Goal: Task Accomplishment & Management: Use online tool/utility

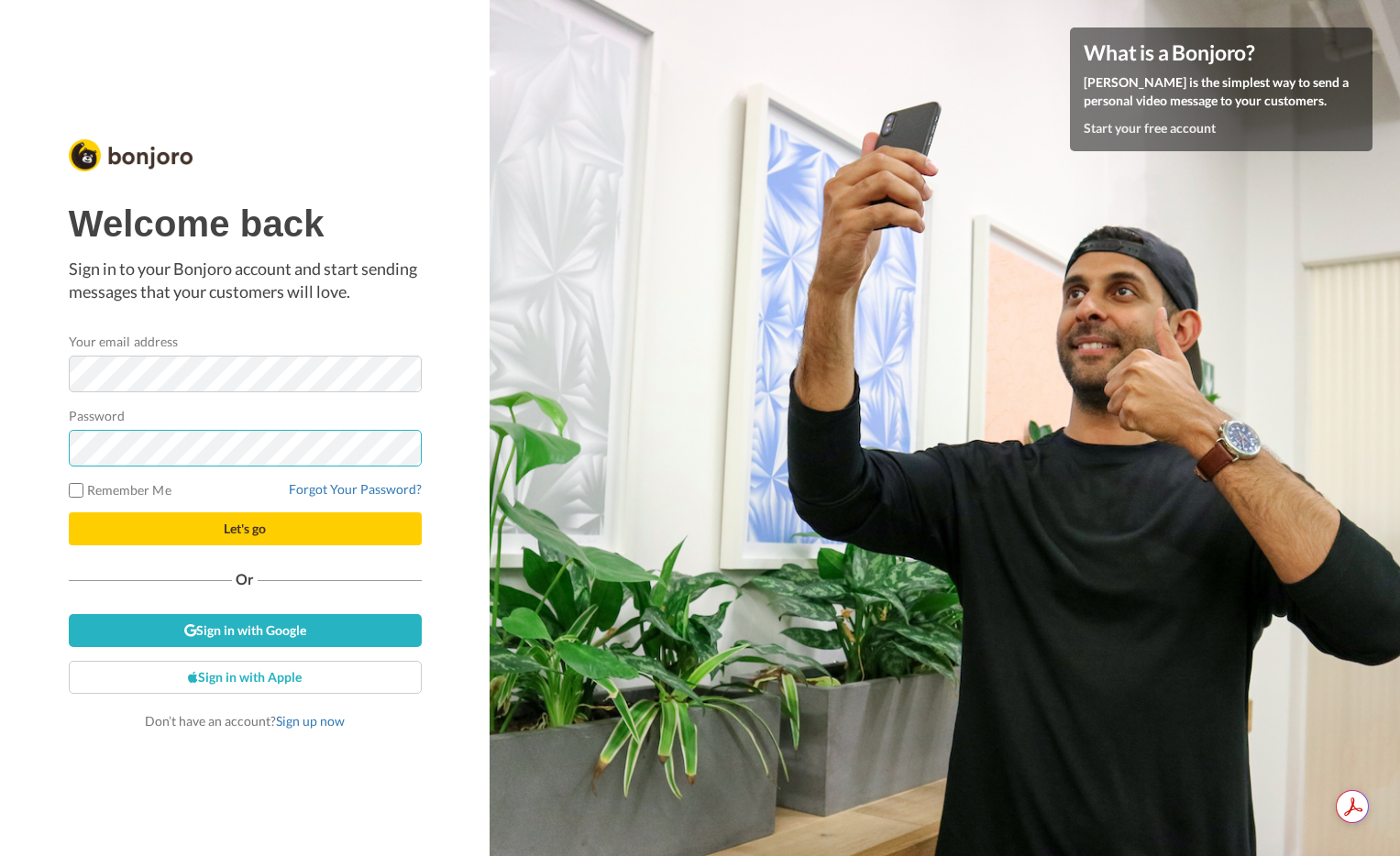
click at [69, 466] on div at bounding box center [69, 466] width 0 height 0
click at [332, 630] on link "Sign in with Google" at bounding box center [245, 631] width 353 height 33
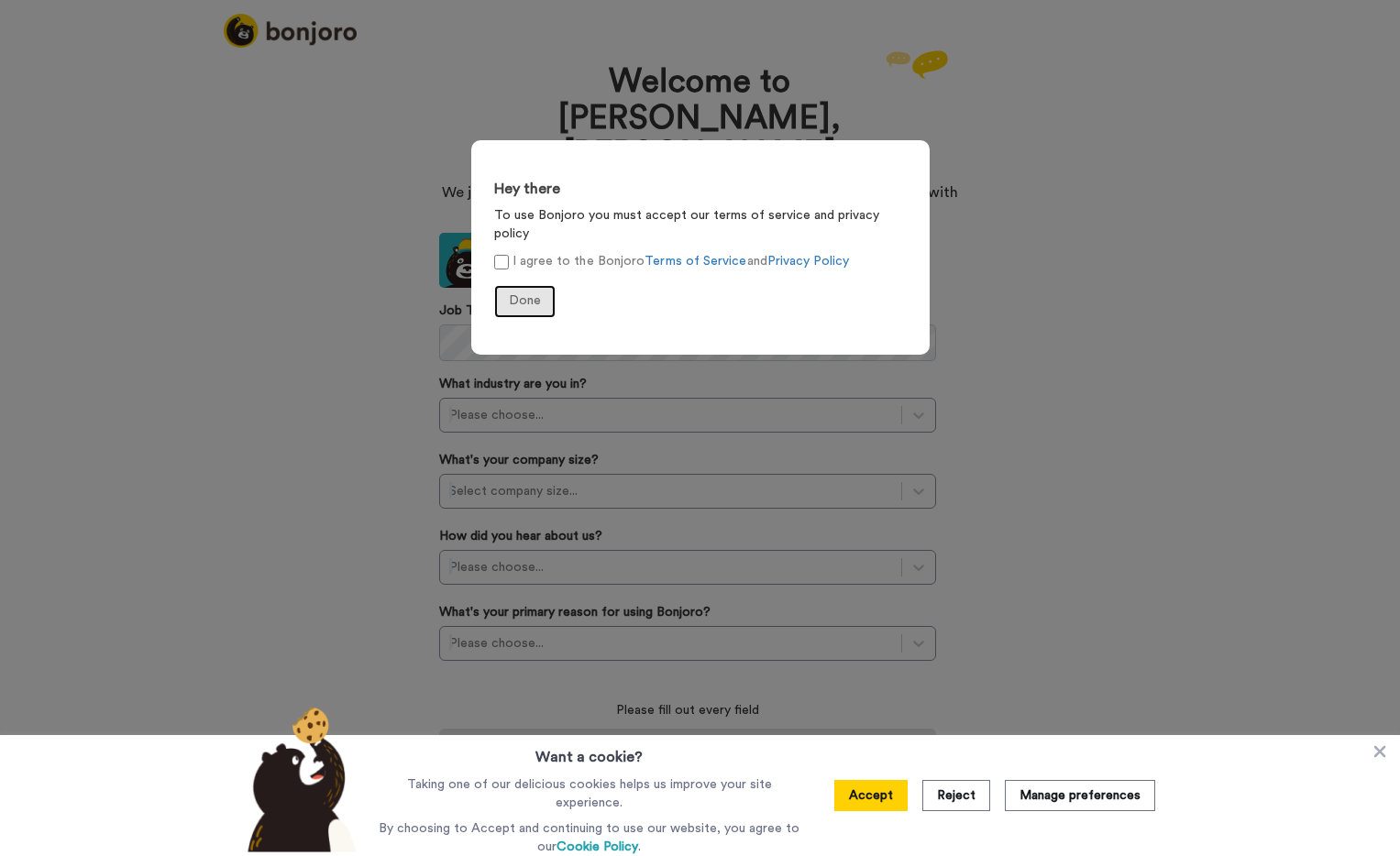
click at [518, 285] on button "Done" at bounding box center [525, 302] width 62 height 33
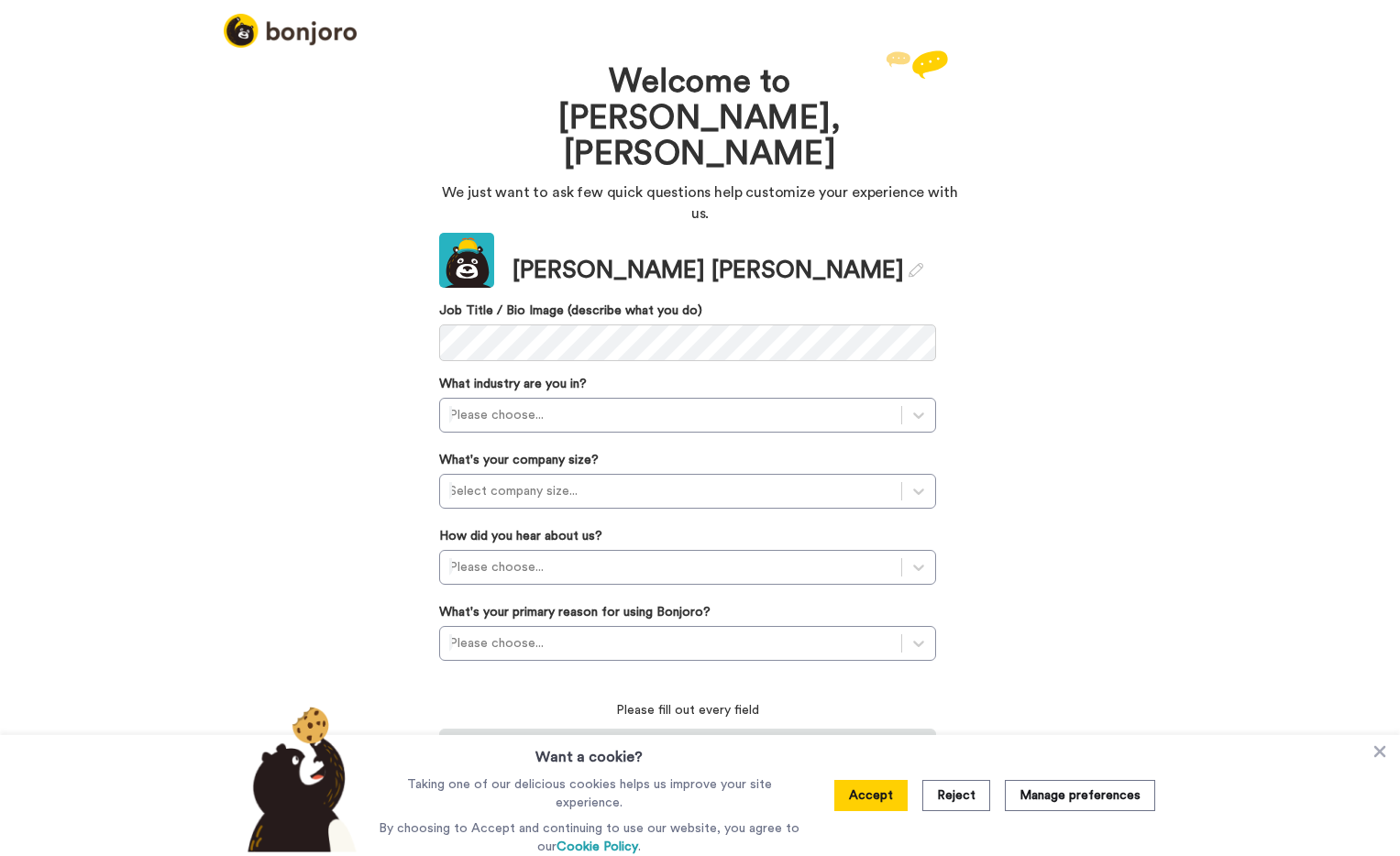
click at [1178, 524] on div "Welcome to Bonjoro, Wayne We just want to ask few quick questions help customiz…" at bounding box center [700, 451] width 1400 height 810
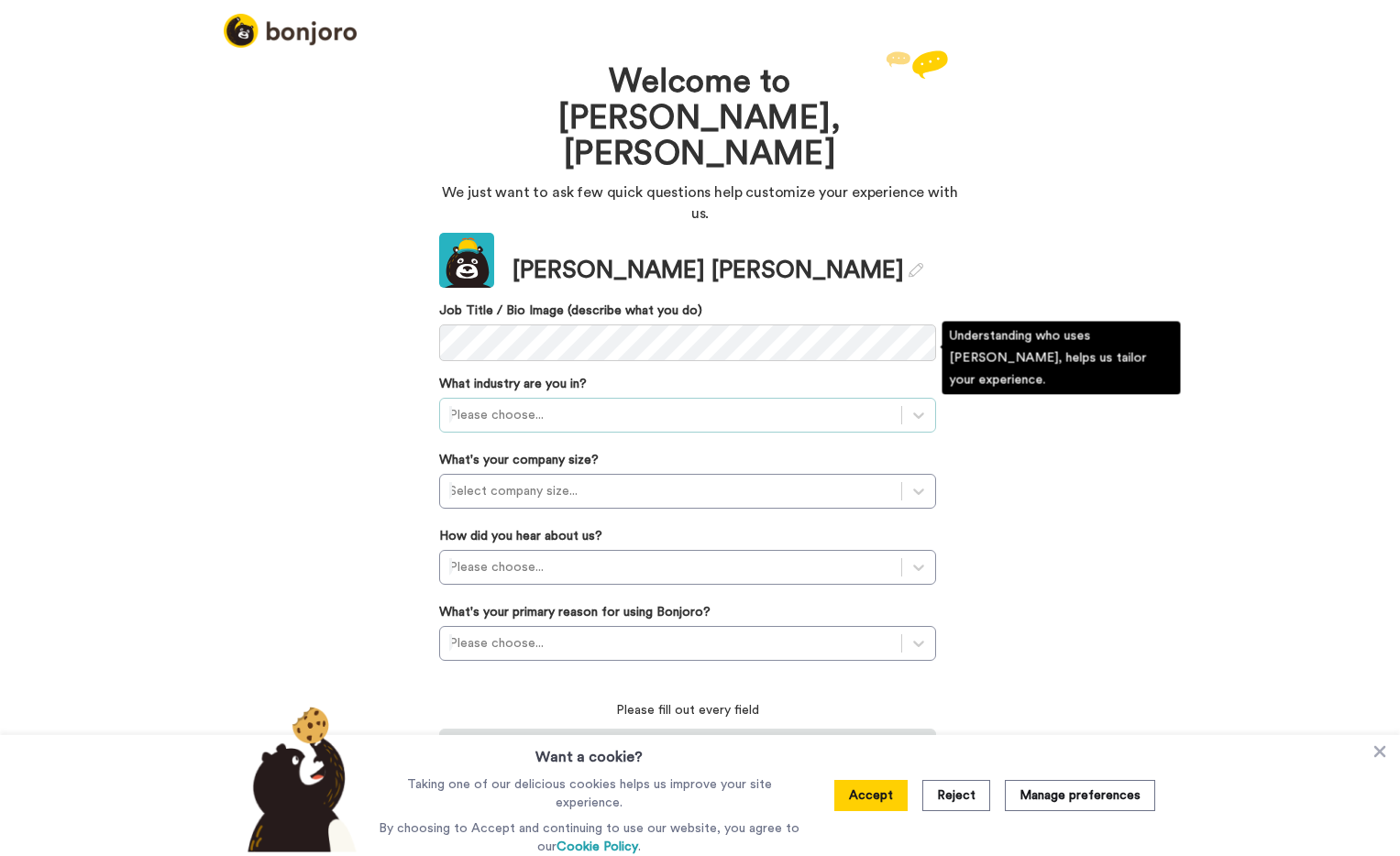
click at [699, 404] on div at bounding box center [671, 415] width 443 height 22
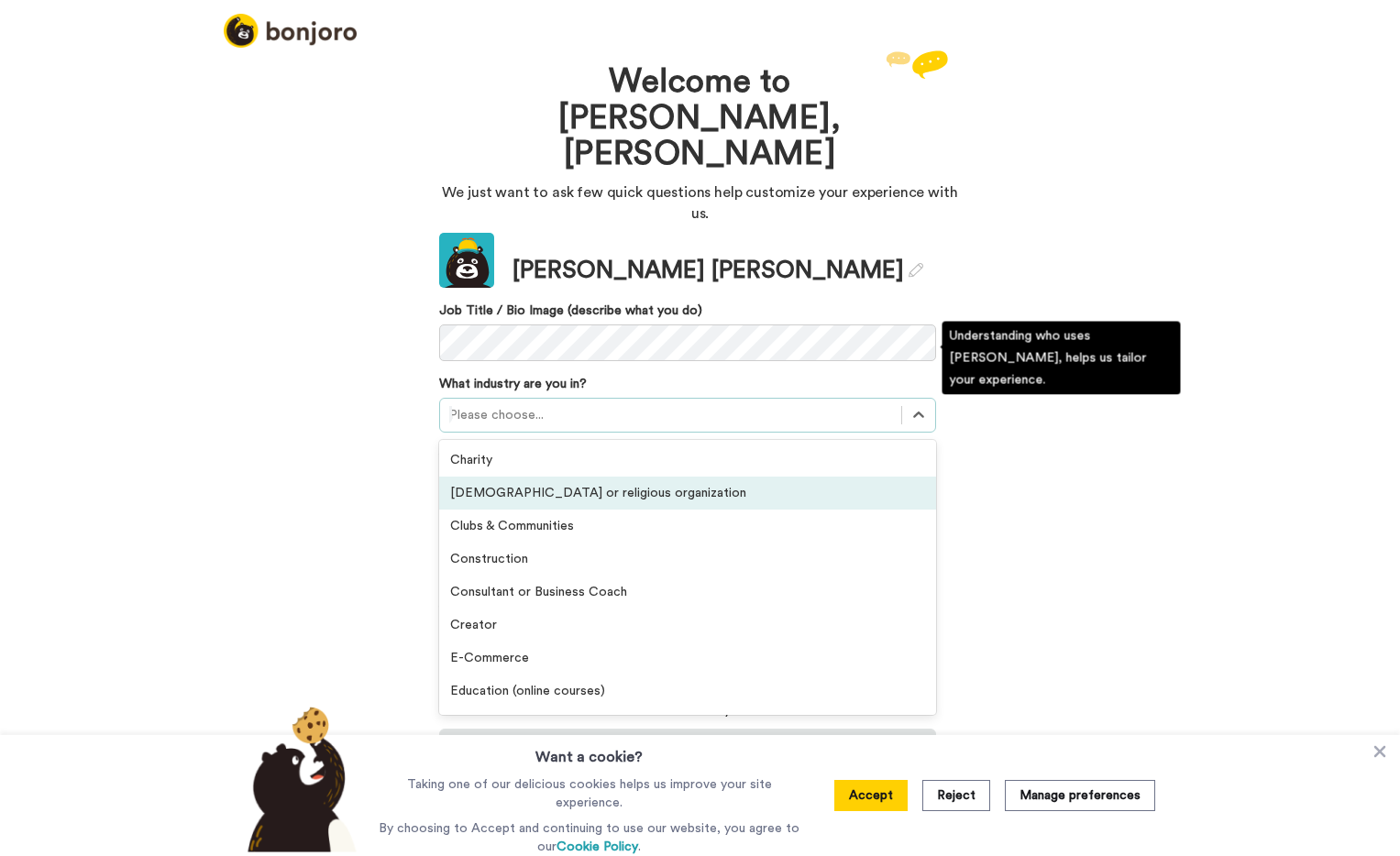
click at [644, 477] on div "Church or religious organization" at bounding box center [687, 494] width 497 height 33
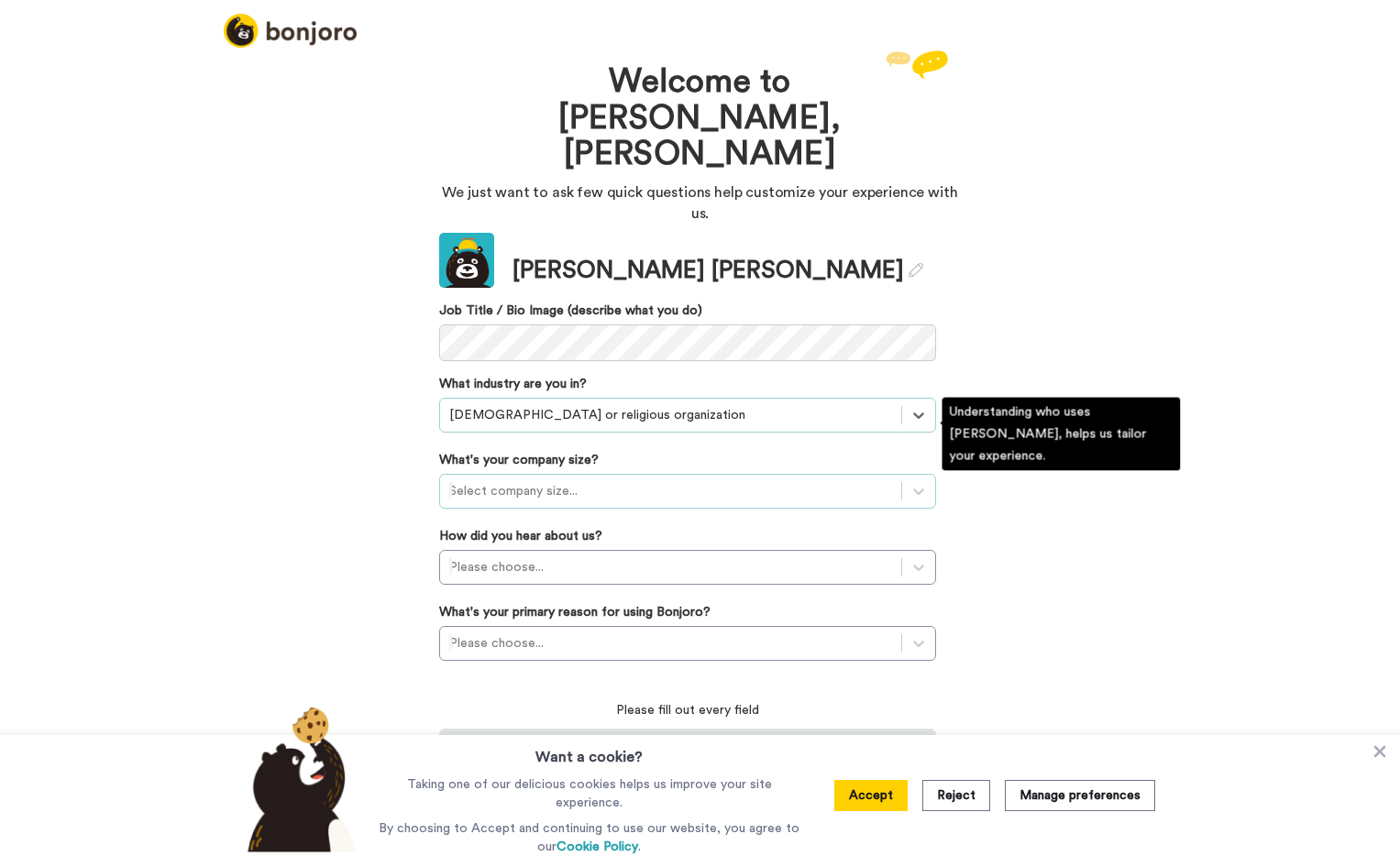
click at [657, 480] on div at bounding box center [671, 491] width 443 height 22
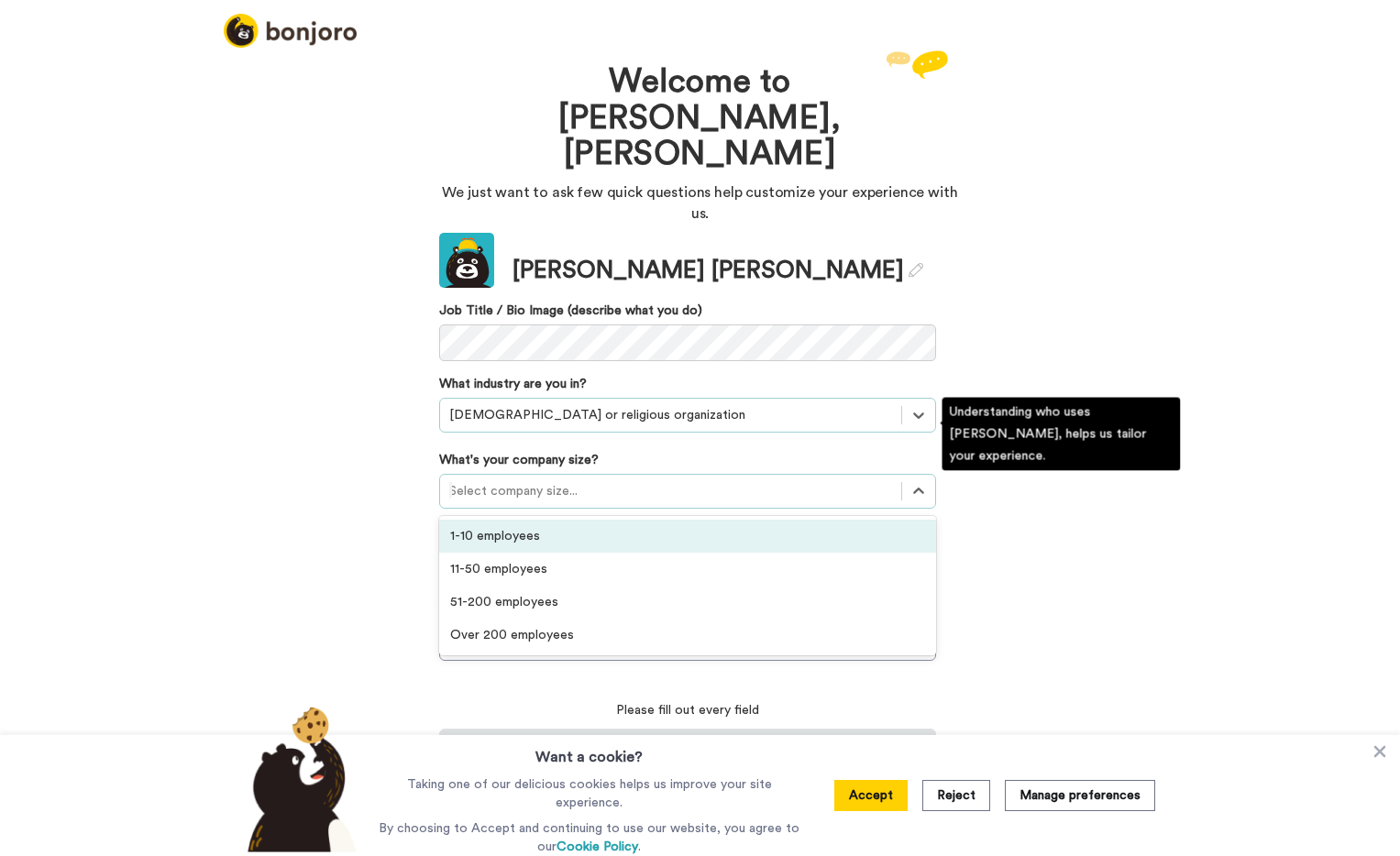
click at [627, 520] on div "1-10 employees" at bounding box center [687, 537] width 497 height 33
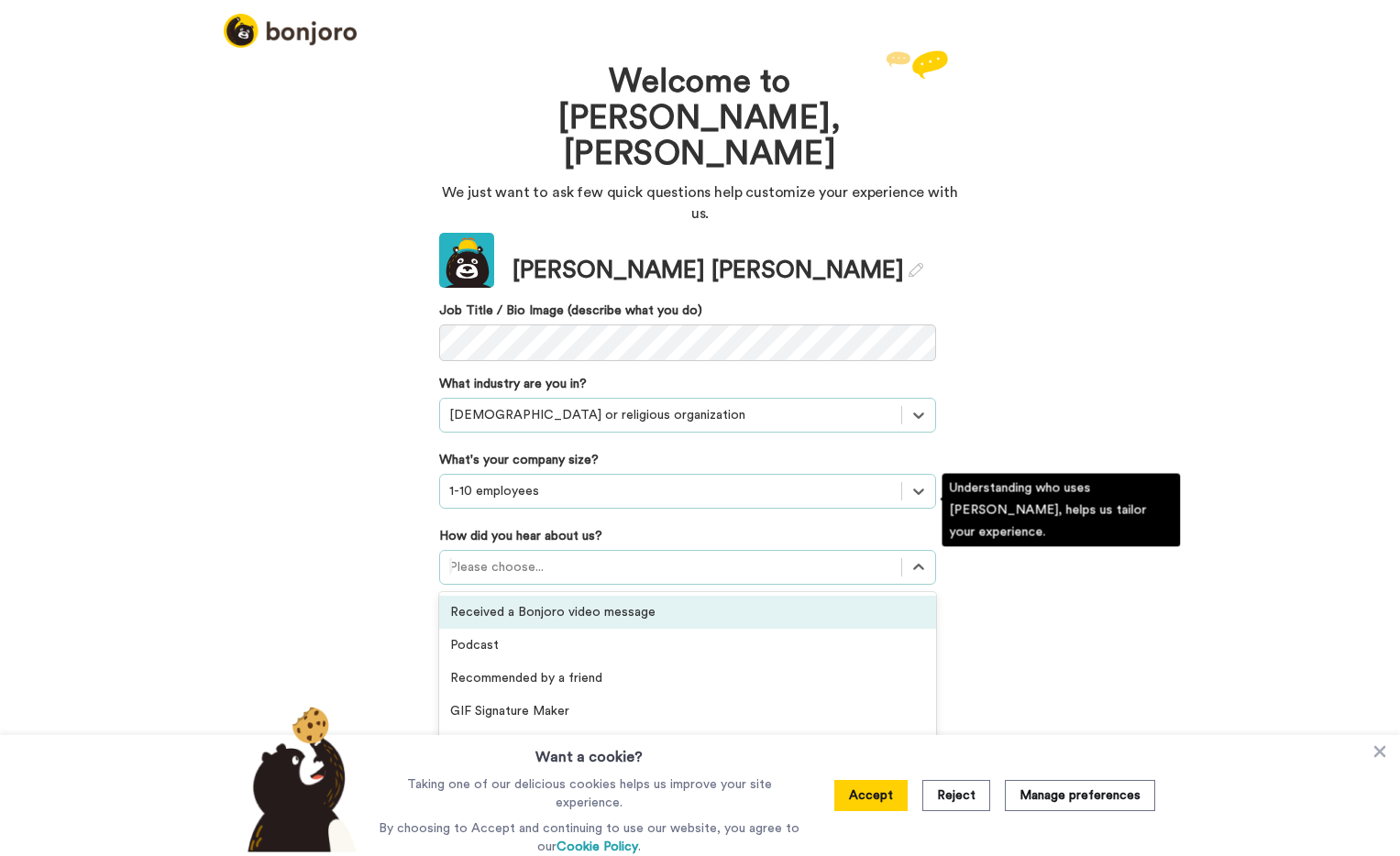
click at [653, 556] on div at bounding box center [671, 567] width 443 height 22
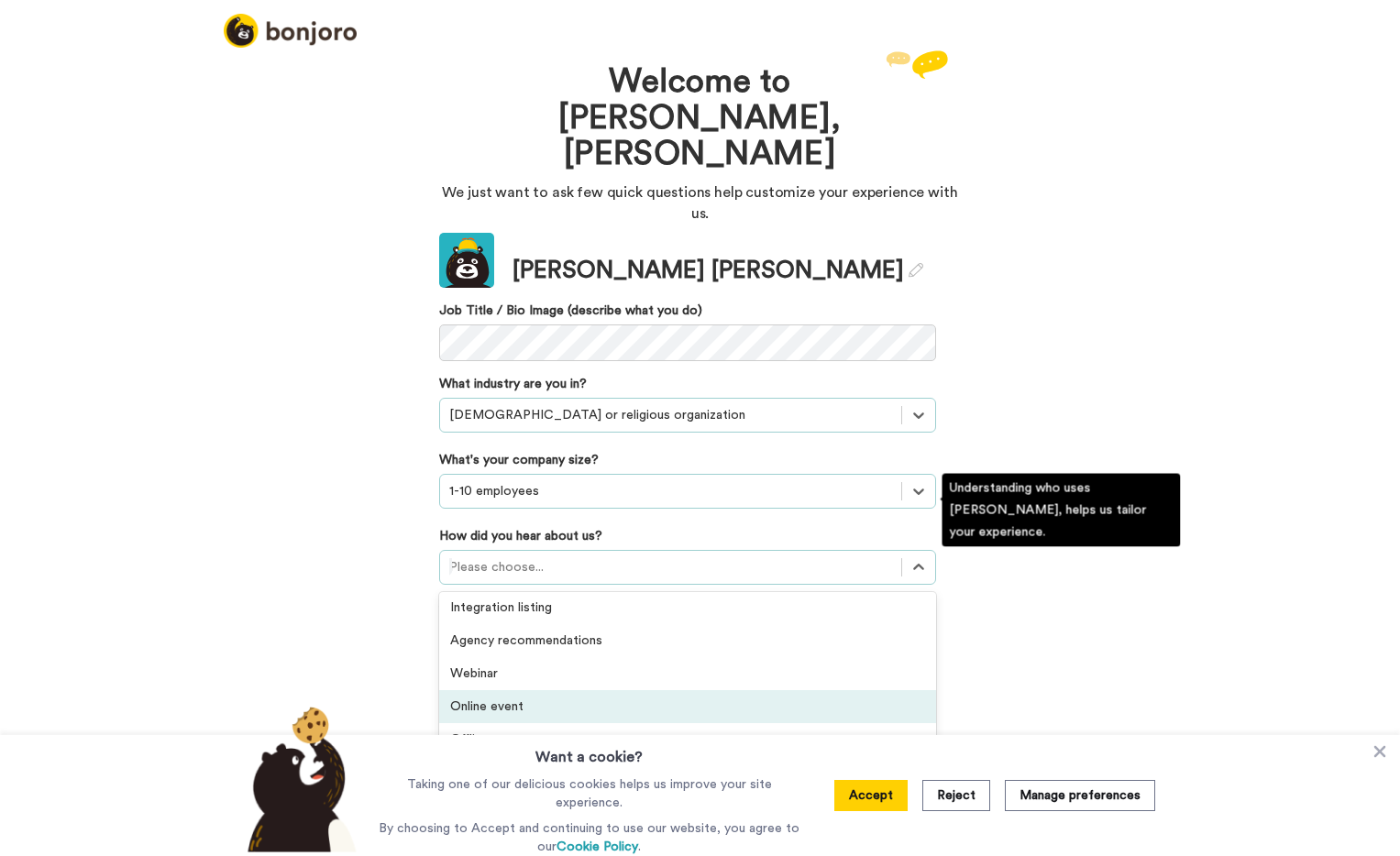
scroll to position [393, 0]
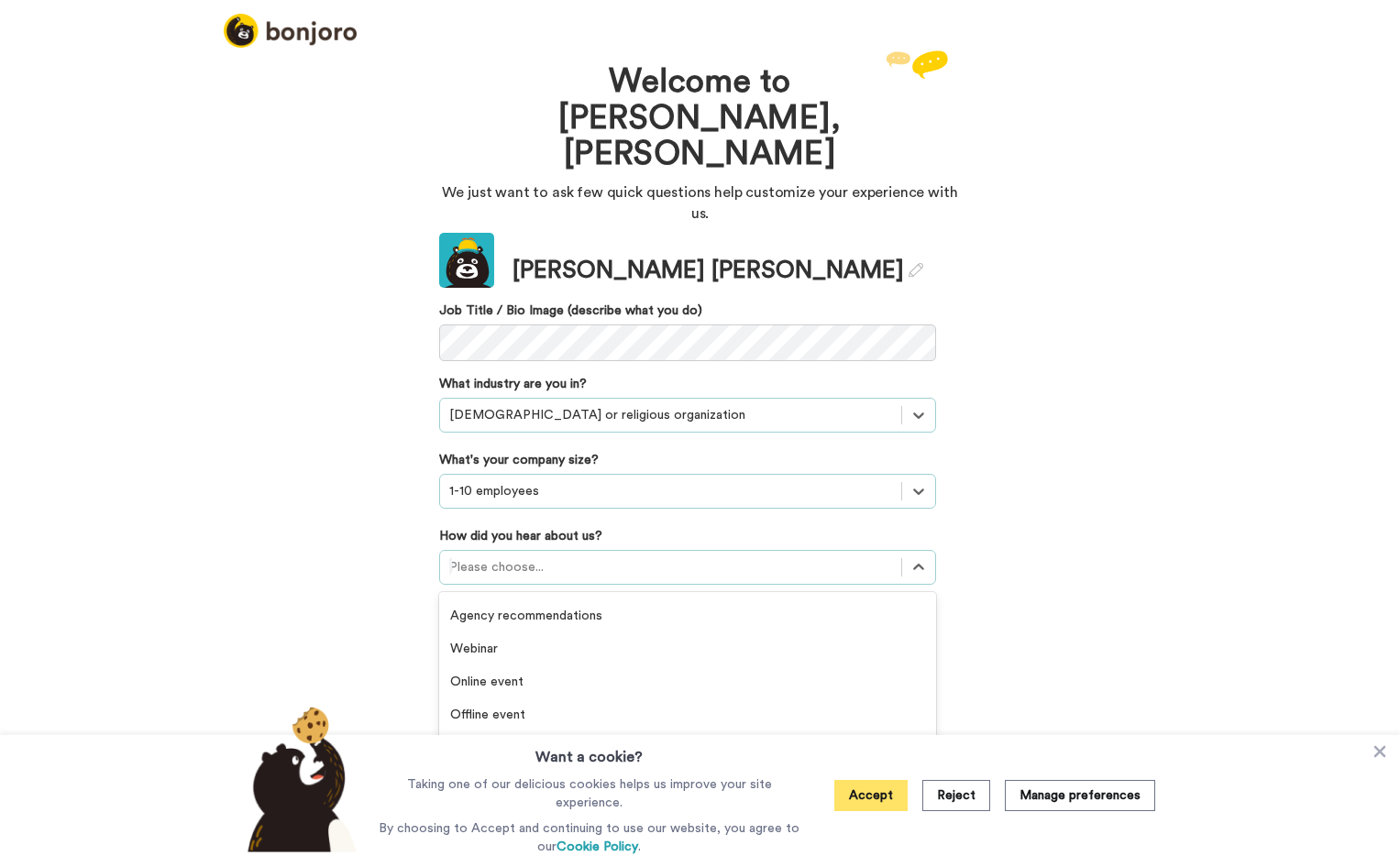
click at [887, 800] on button "Accept" at bounding box center [871, 796] width 73 height 31
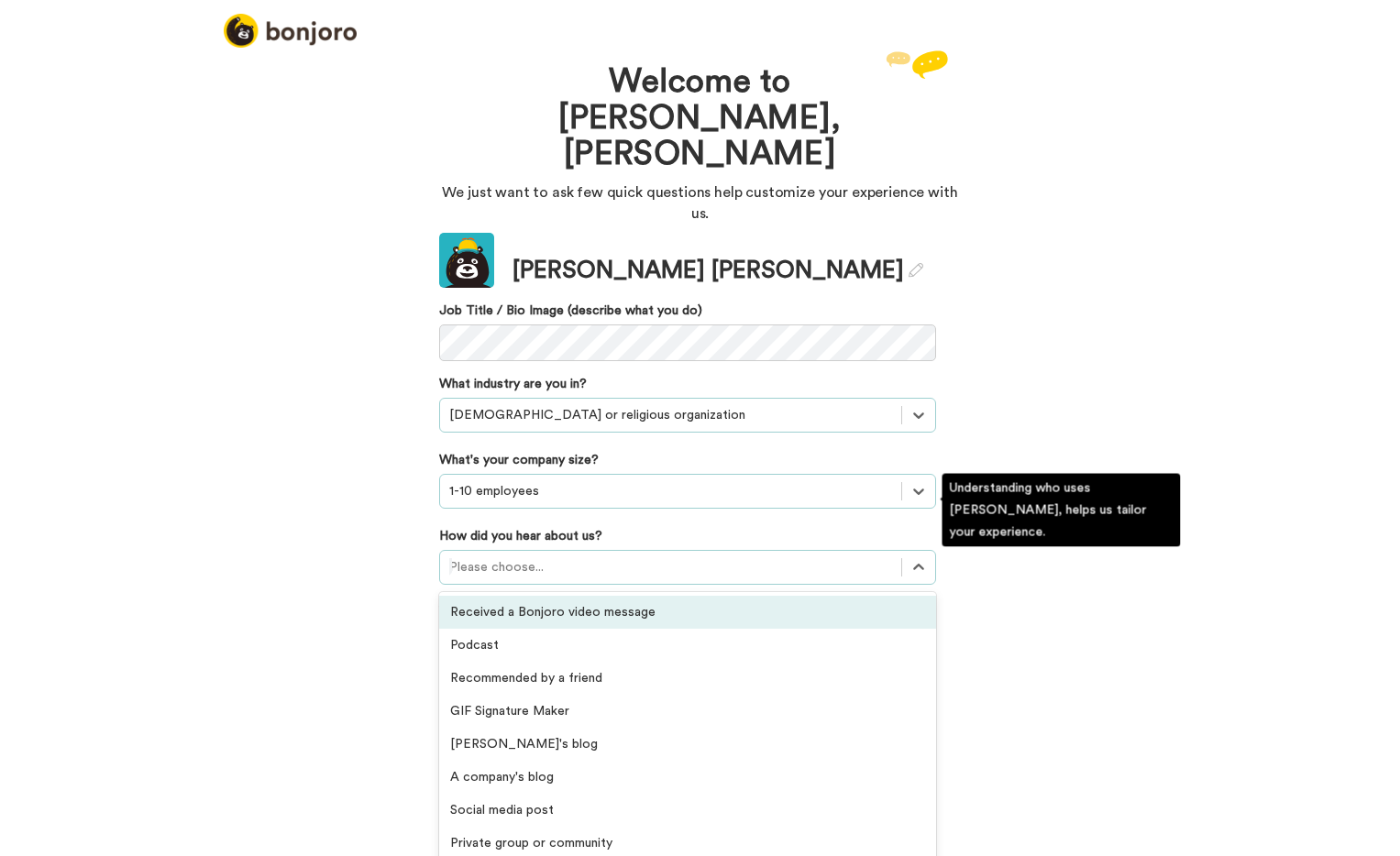
click at [716, 556] on div at bounding box center [671, 567] width 443 height 22
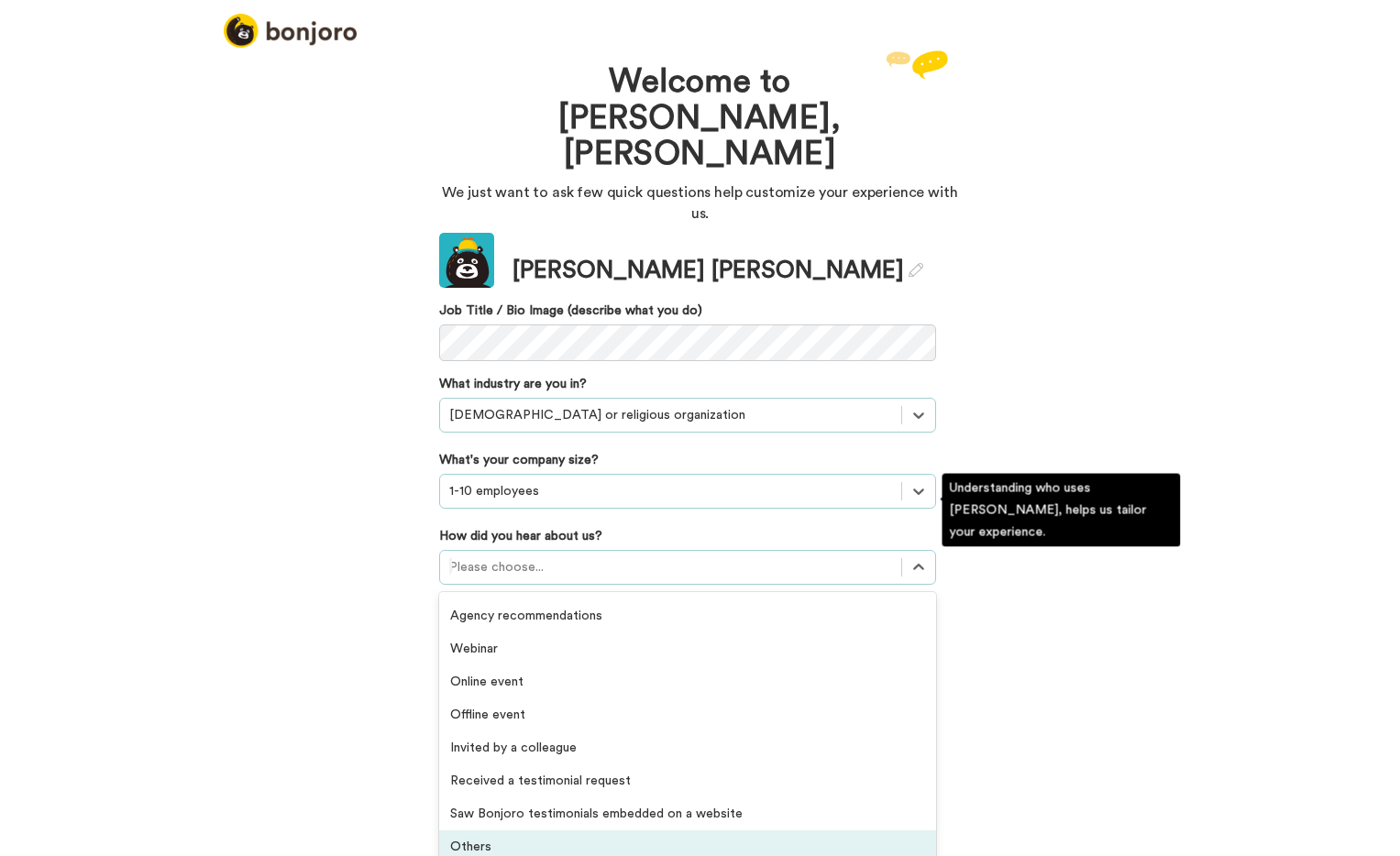
click at [503, 831] on div "Others" at bounding box center [687, 847] width 497 height 33
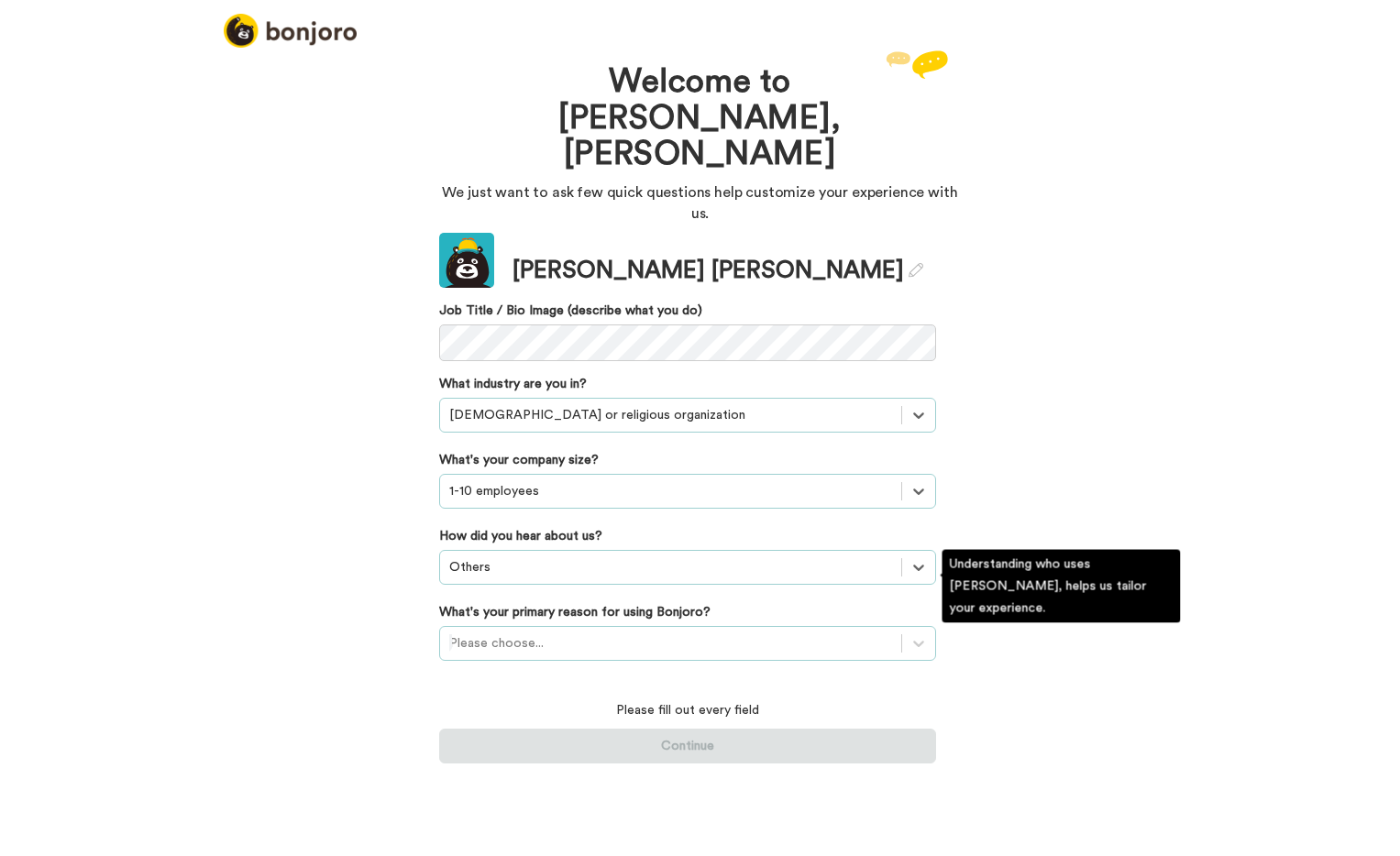
click at [616, 633] on div at bounding box center [671, 643] width 443 height 22
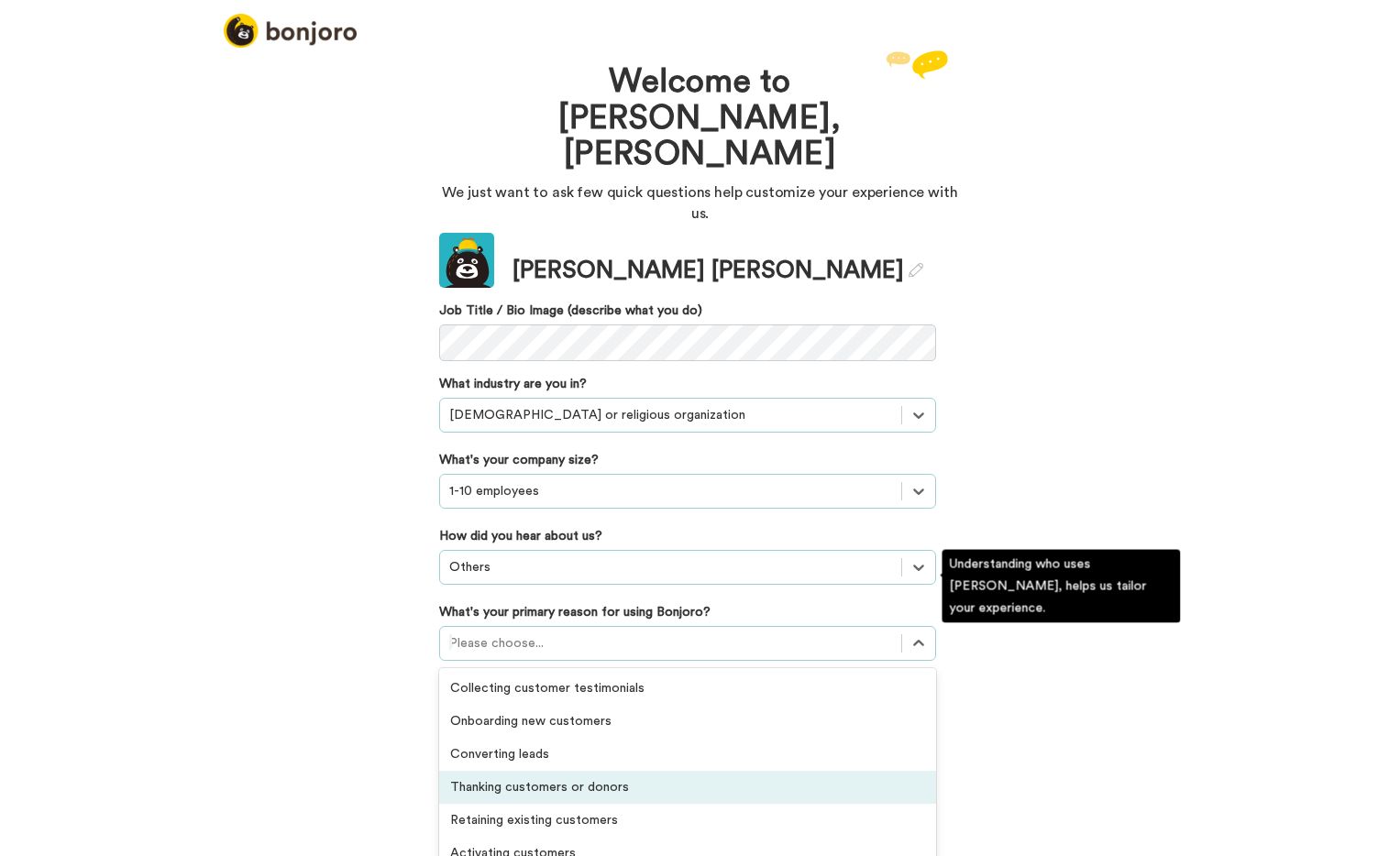
click at [624, 771] on div "Thanking customers or donors" at bounding box center [687, 787] width 497 height 33
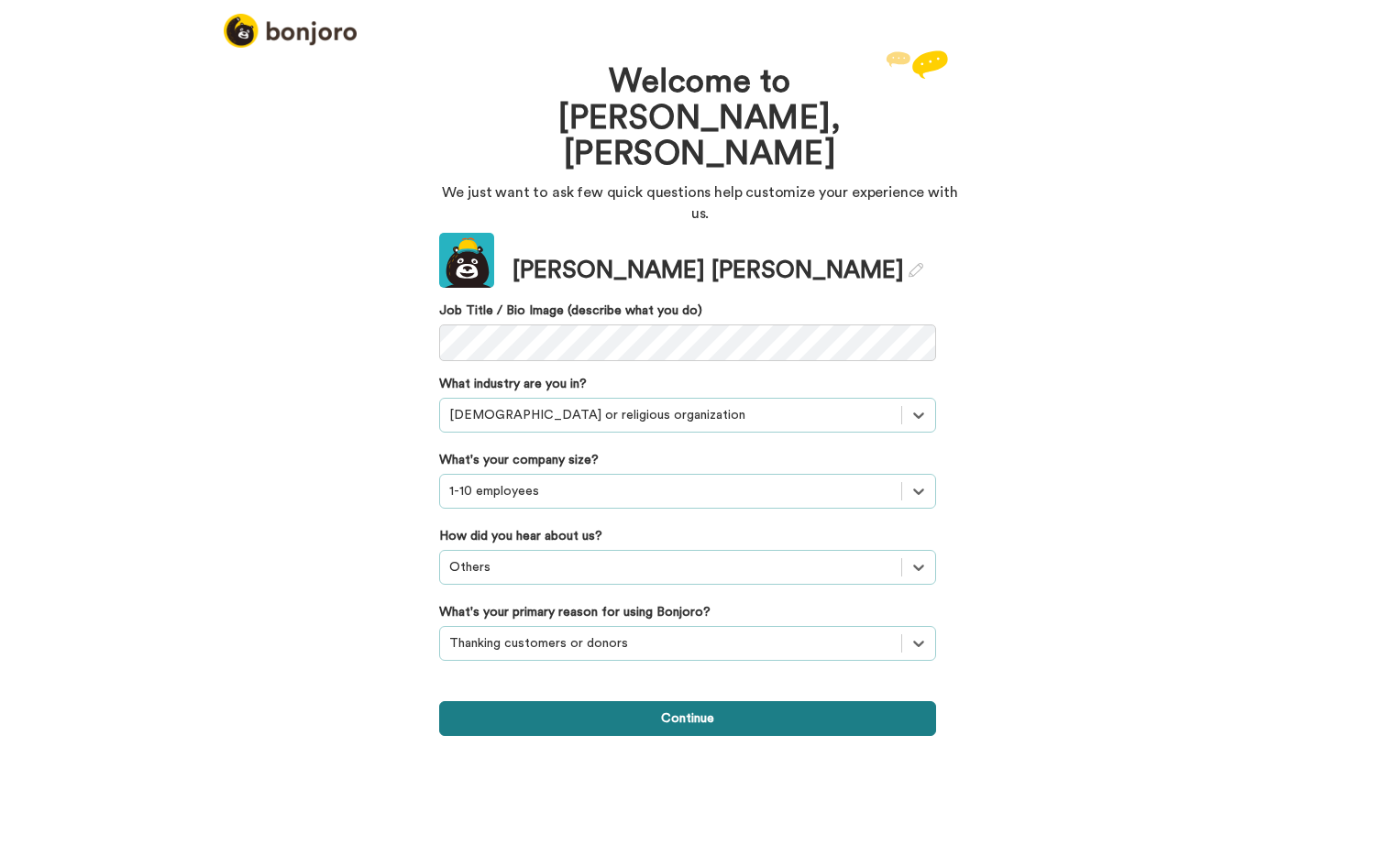
click at [710, 701] on button "Continue" at bounding box center [687, 719] width 497 height 35
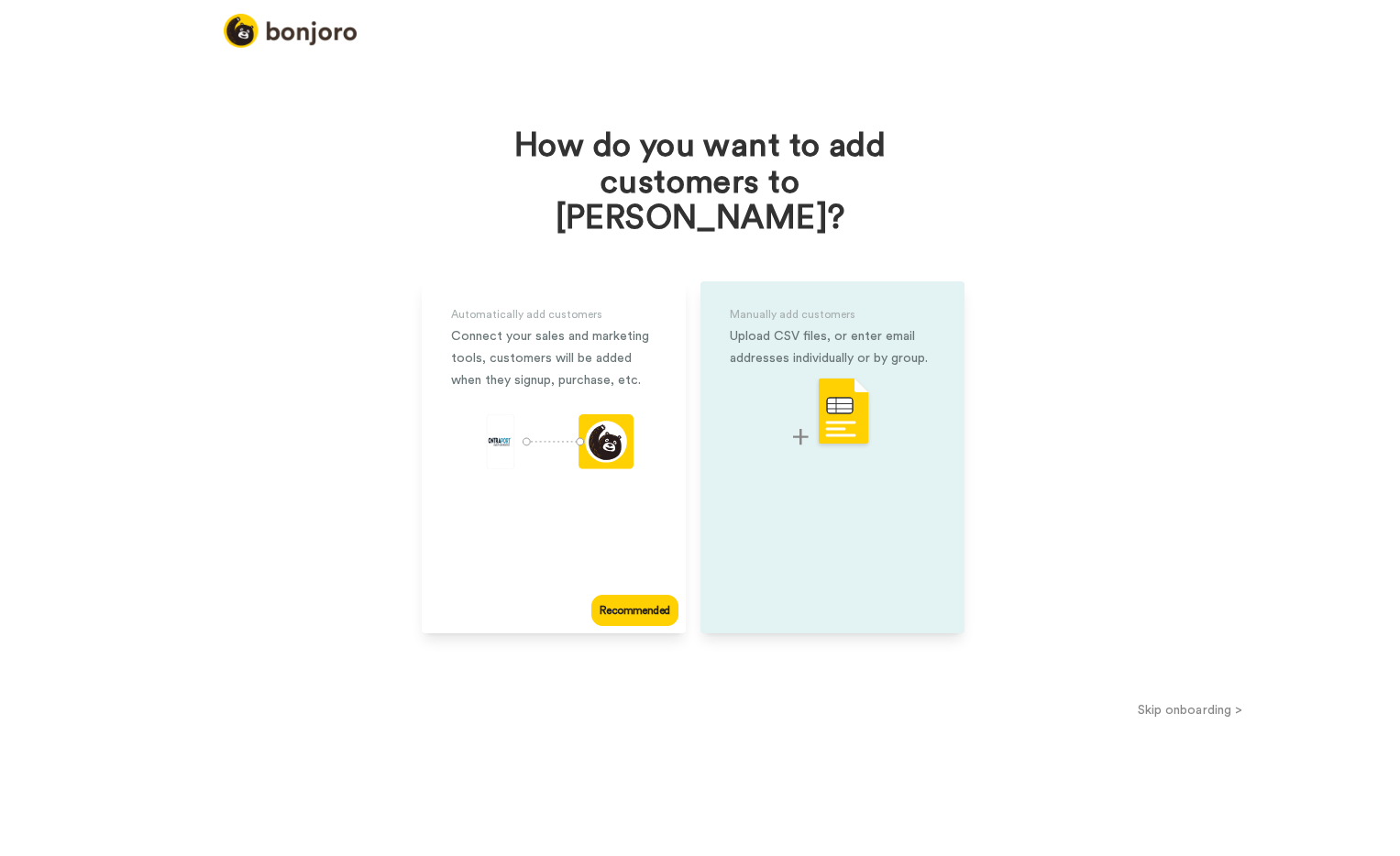
click at [853, 398] on img at bounding box center [833, 413] width 79 height 72
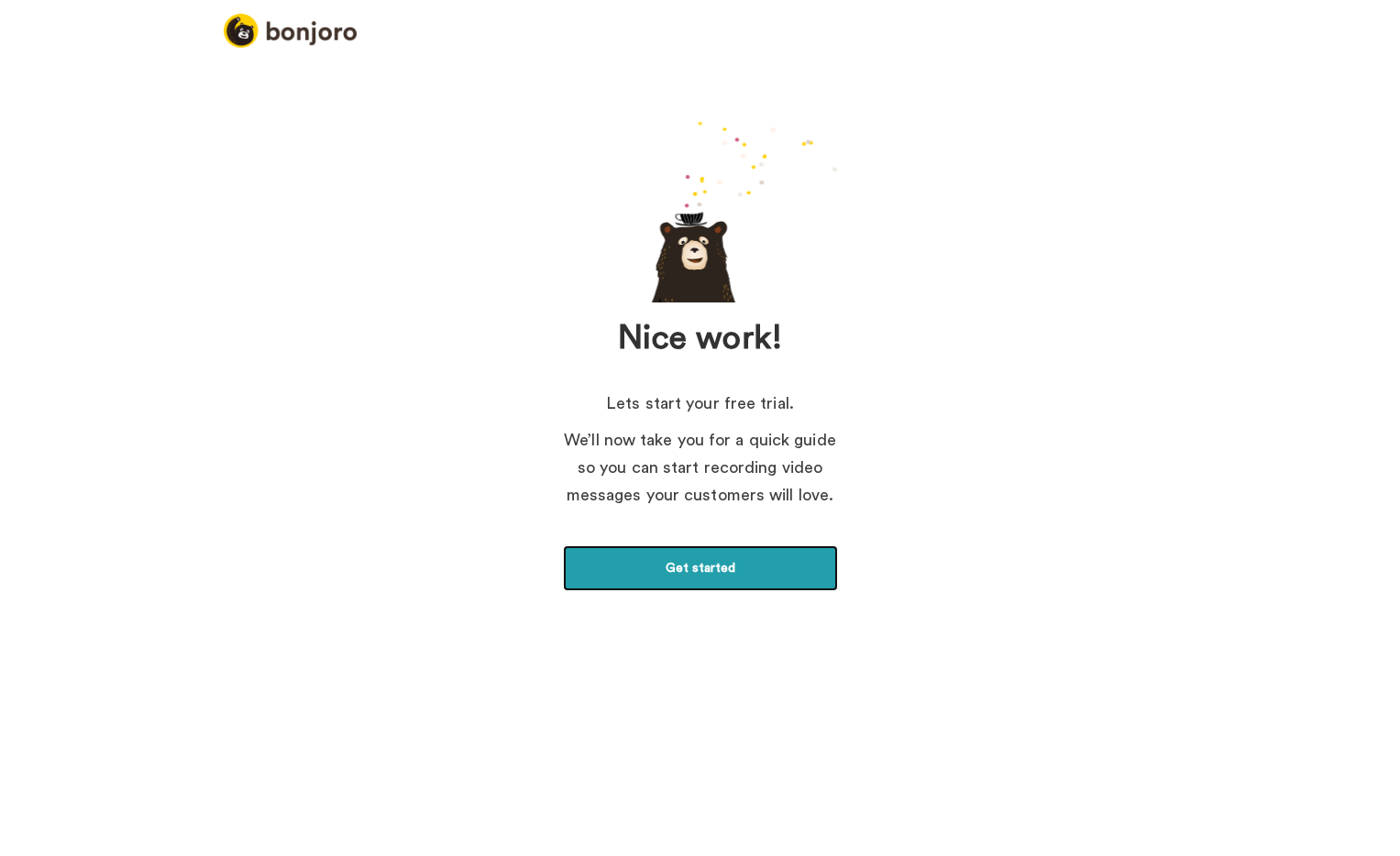
click at [724, 572] on link "Get started" at bounding box center [700, 568] width 275 height 46
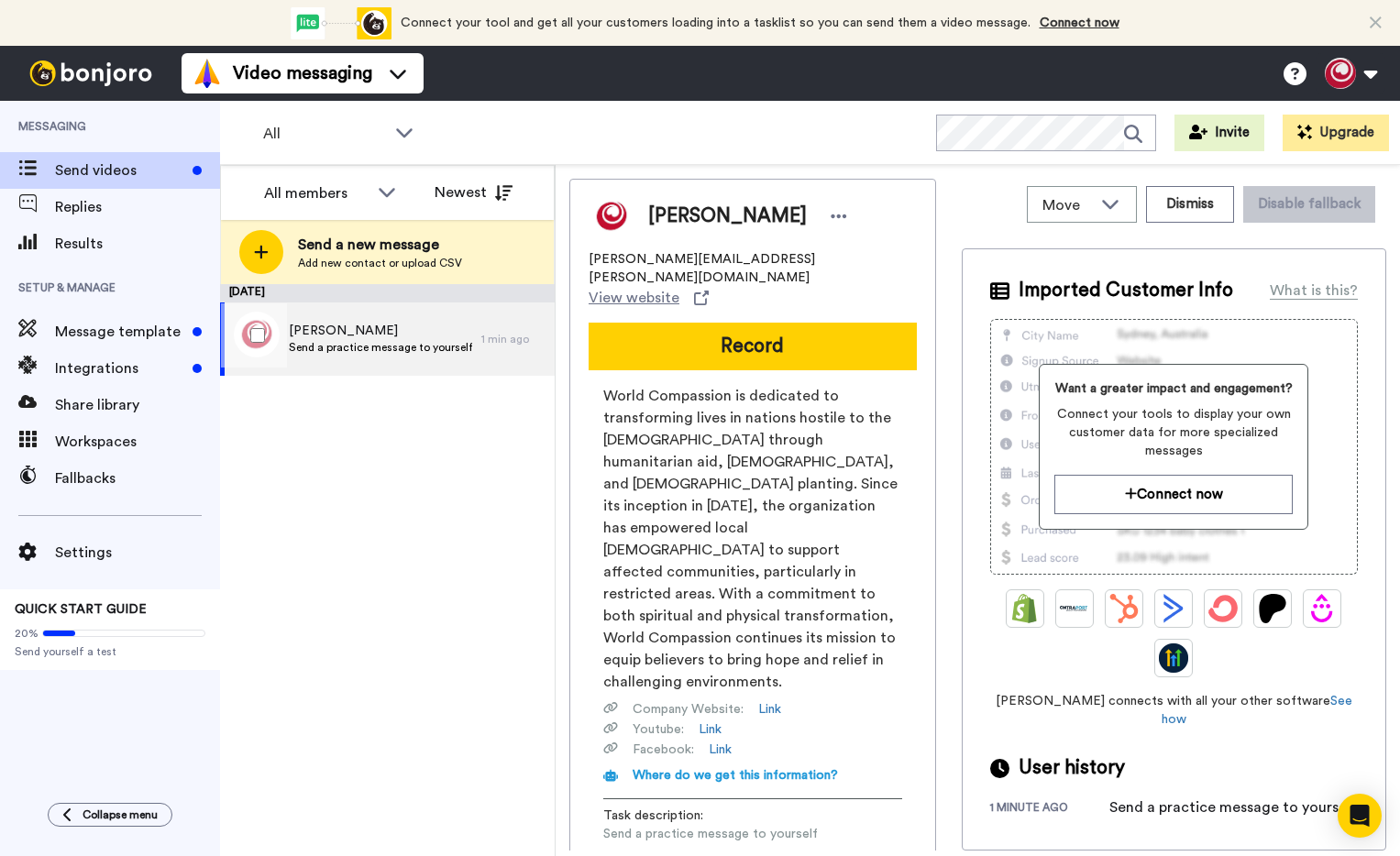
click at [397, 347] on span "Send a practice message to yourself" at bounding box center [380, 347] width 183 height 15
click at [142, 324] on span "Message template" at bounding box center [120, 332] width 130 height 22
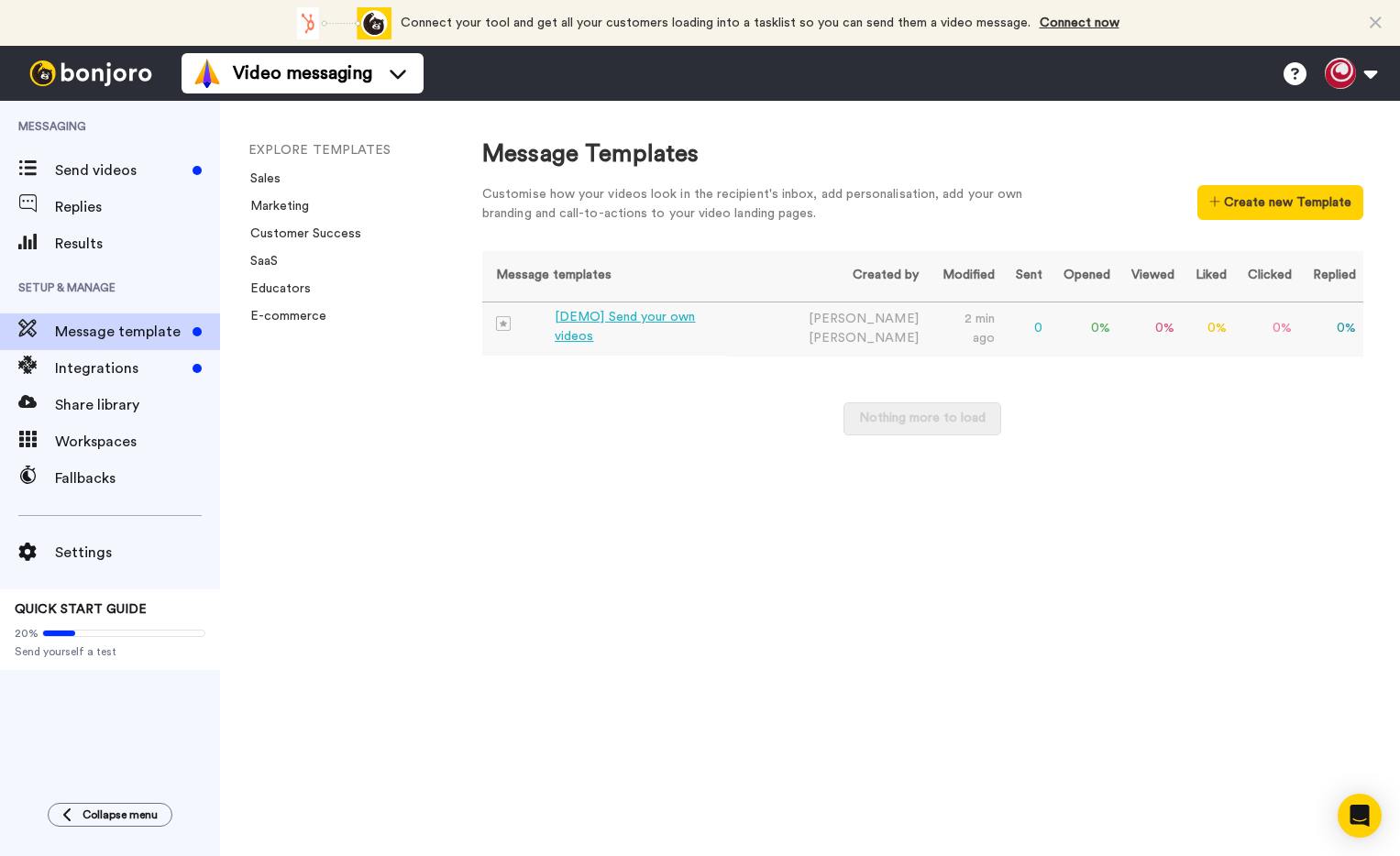
click at [676, 326] on div "[DEMO] Send your own videos" at bounding box center [637, 327] width 165 height 38
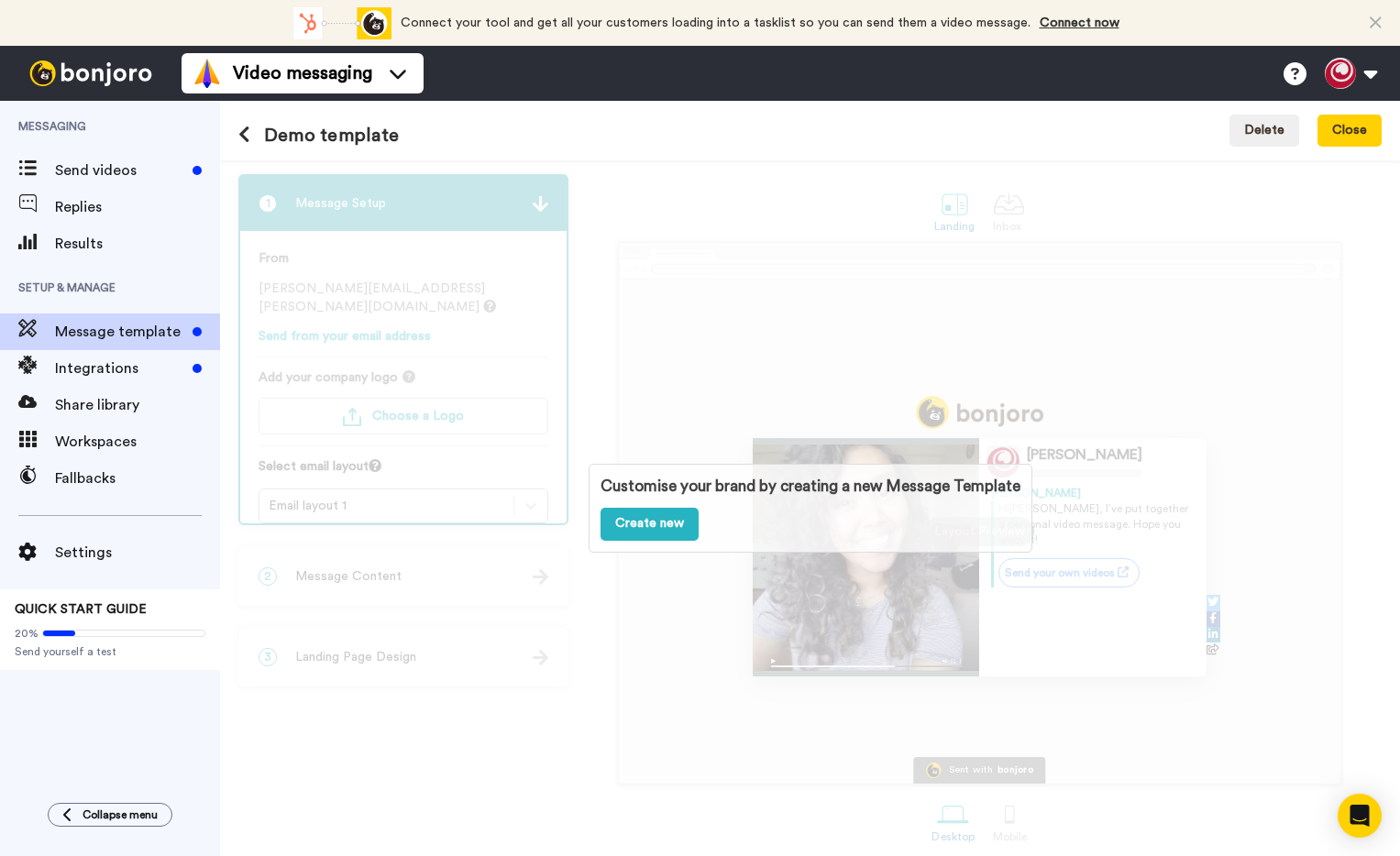
scroll to position [1, 0]
click at [137, 366] on span "Integrations" at bounding box center [120, 368] width 130 height 22
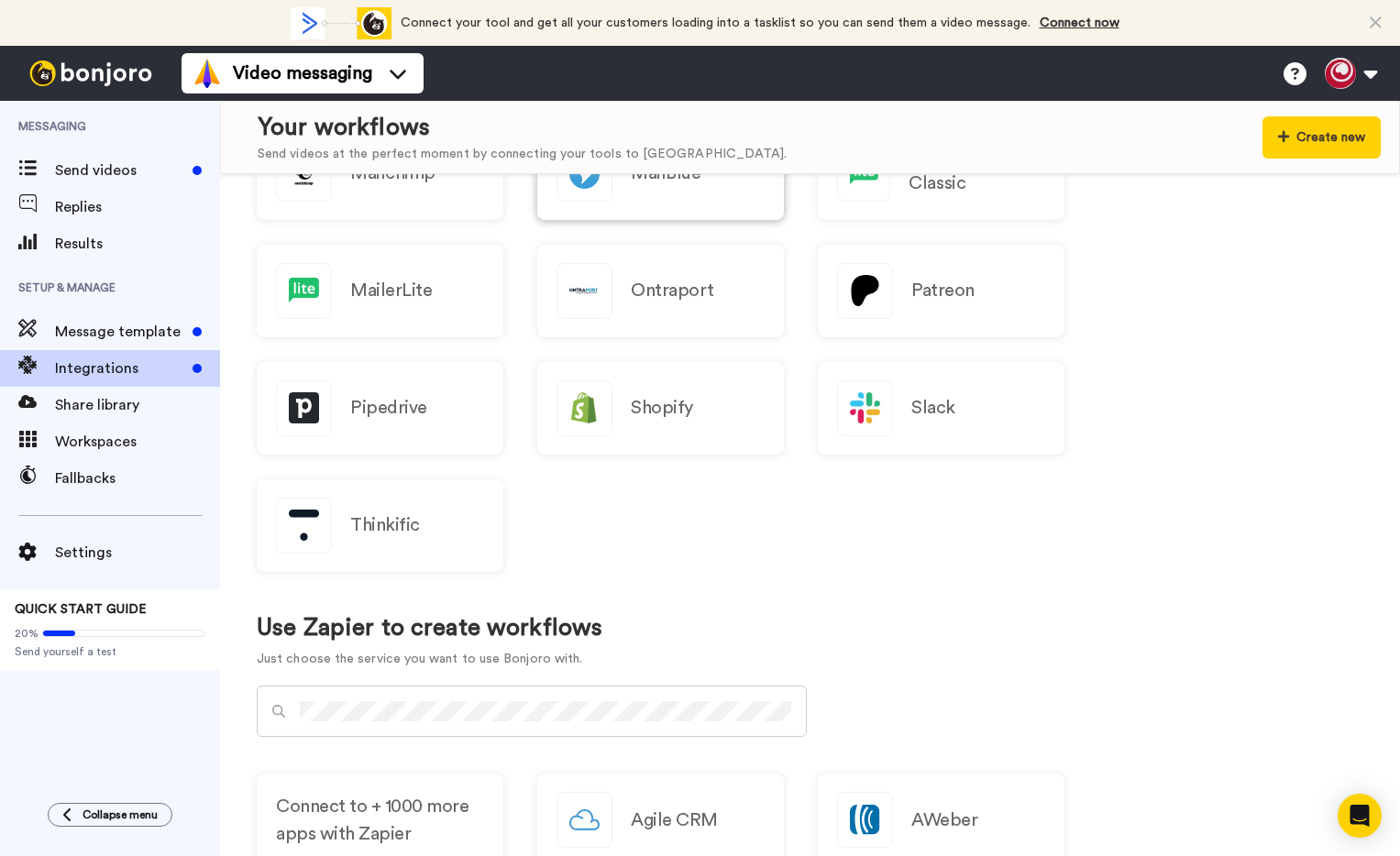
scroll to position [669, 0]
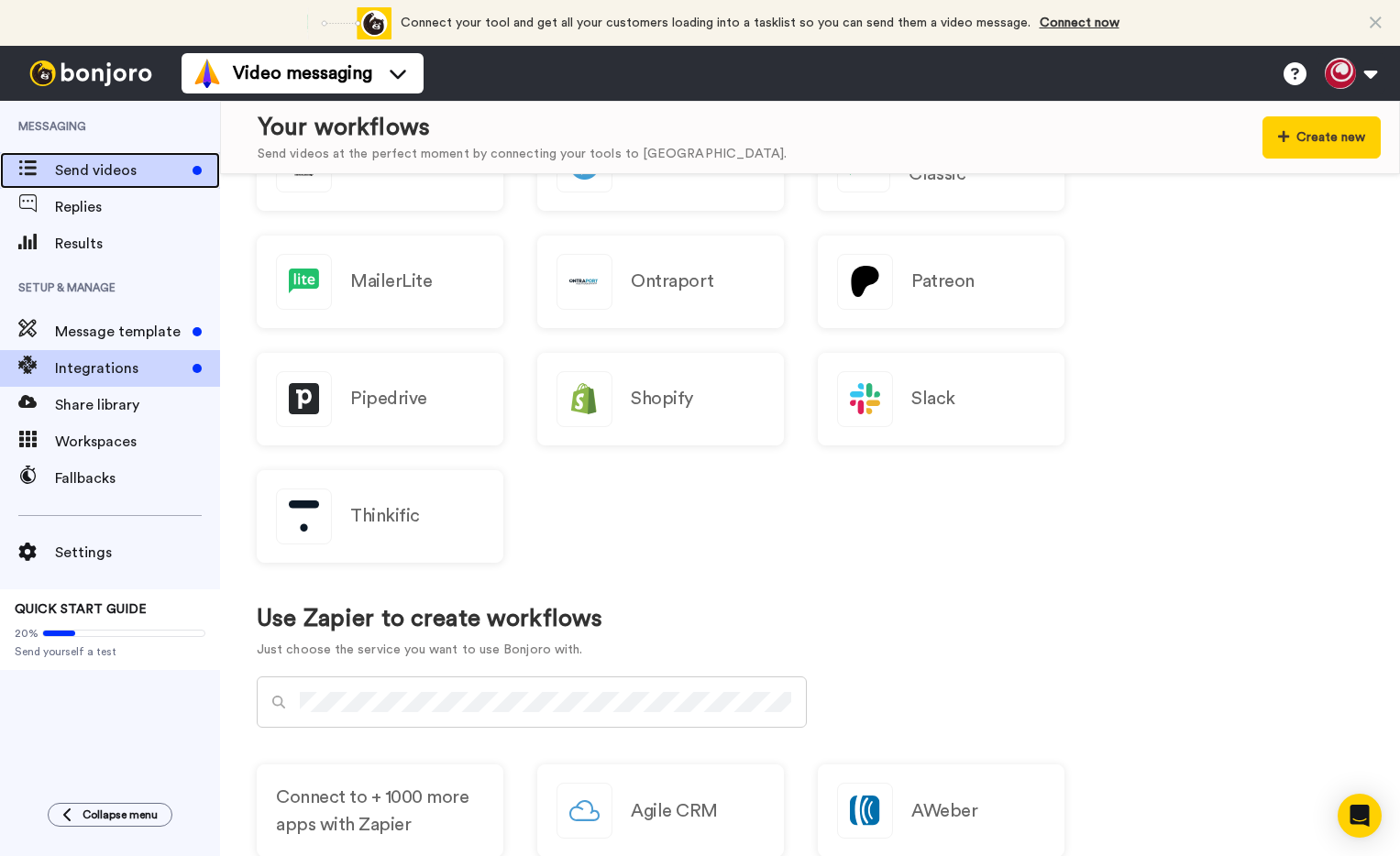
click at [128, 170] on span "Send videos" at bounding box center [120, 170] width 130 height 22
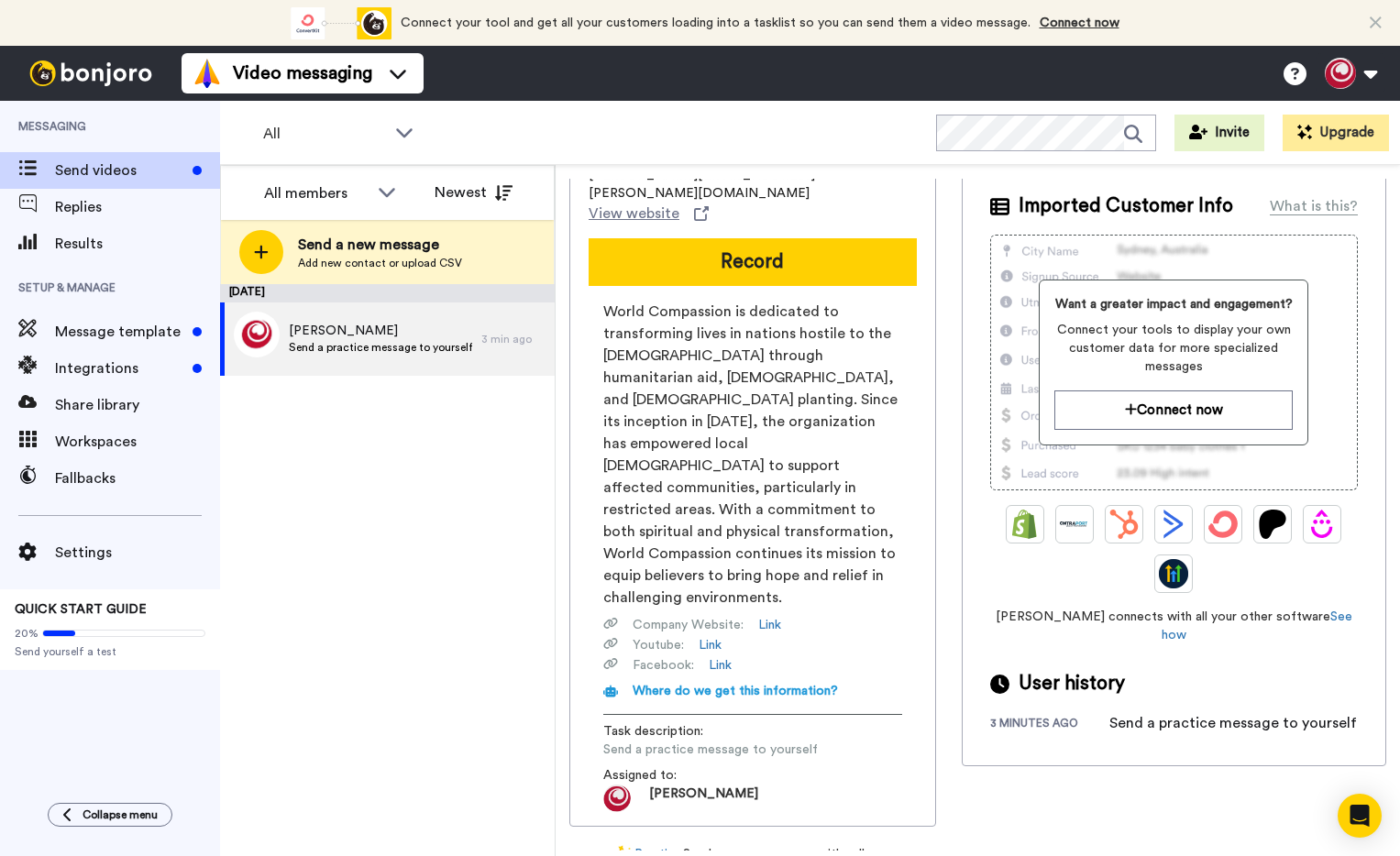
scroll to position [74, 0]
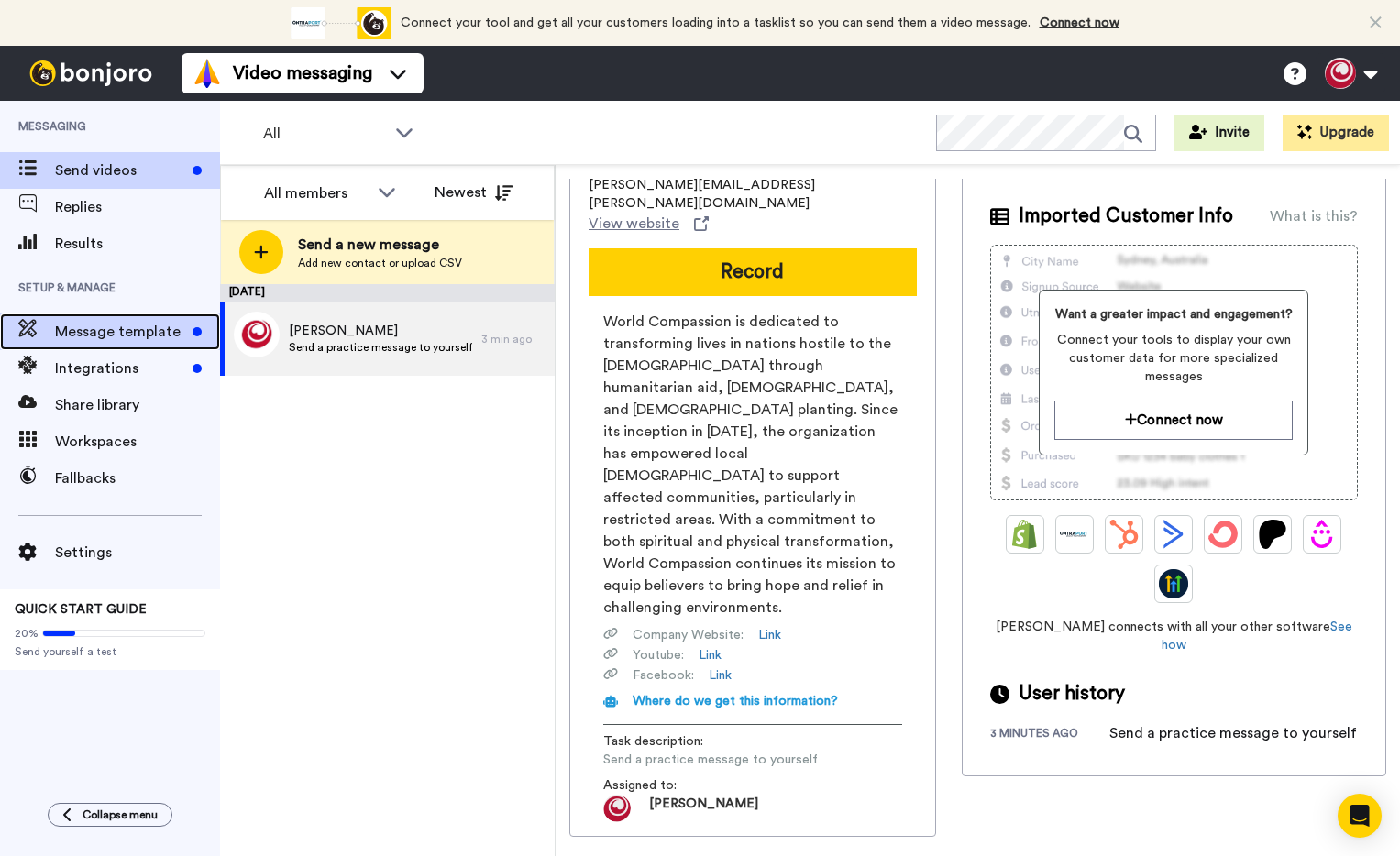
click at [117, 330] on span "Message template" at bounding box center [120, 332] width 130 height 22
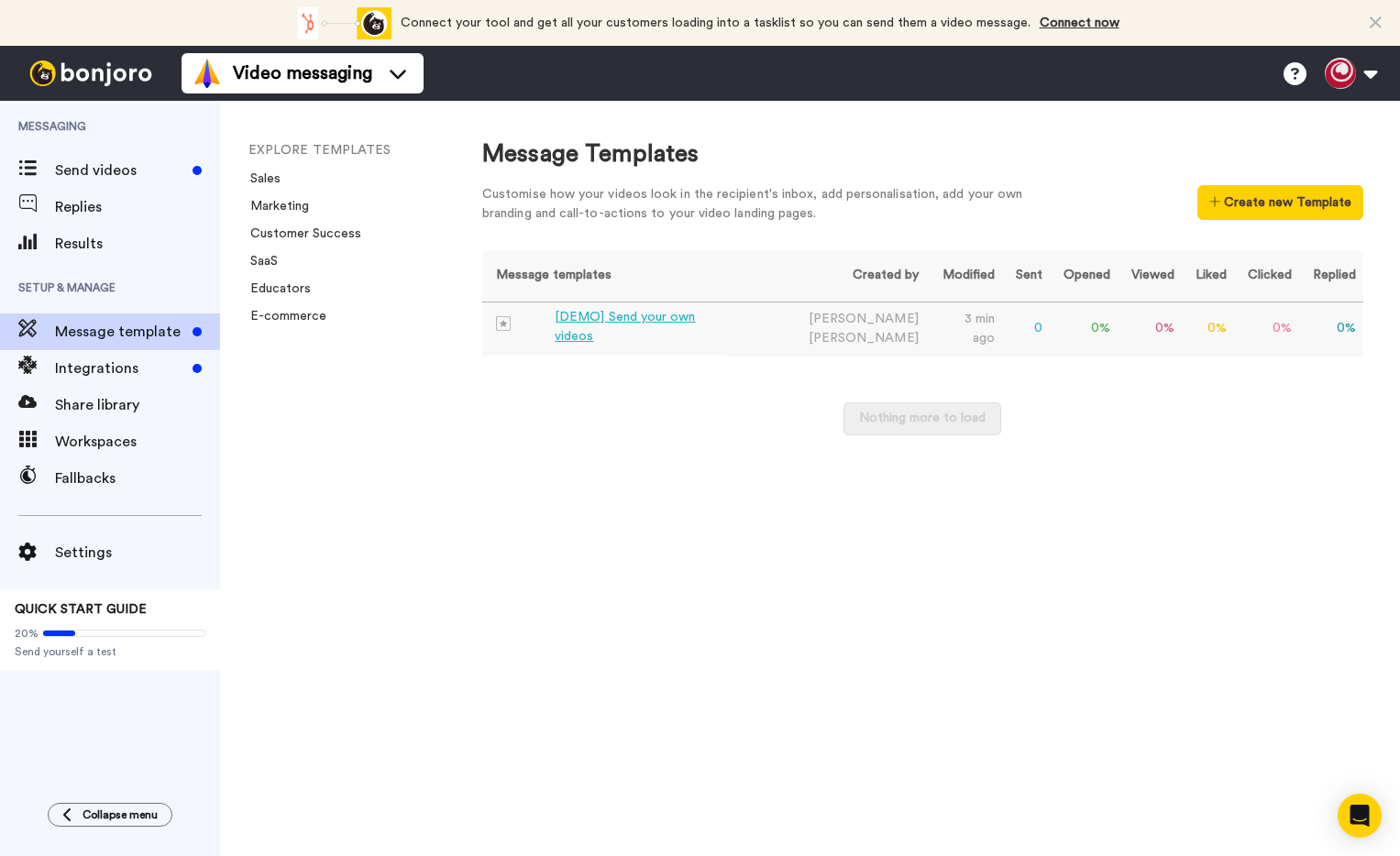
click at [633, 326] on div "[DEMO] Send your own videos" at bounding box center [637, 327] width 165 height 38
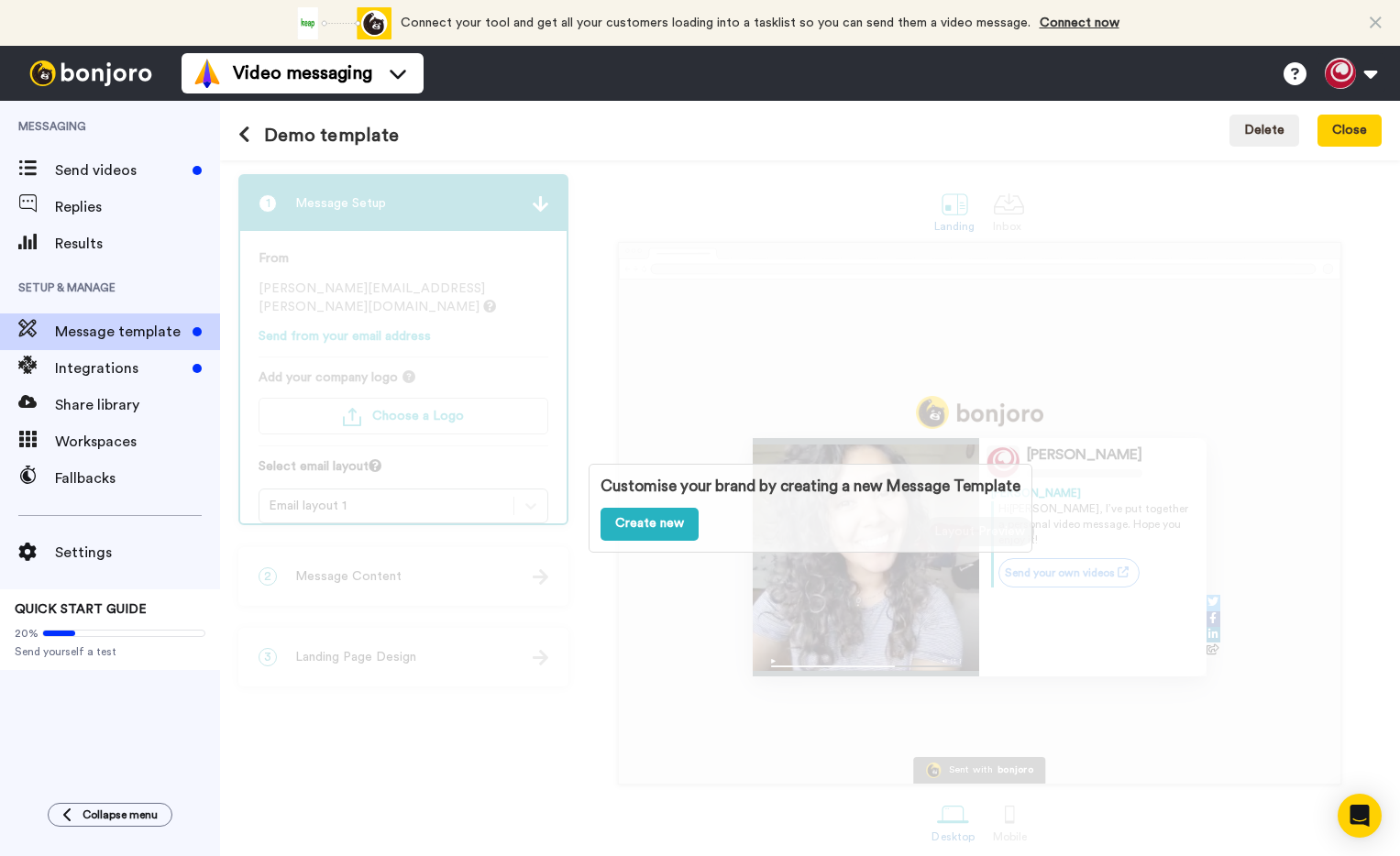
scroll to position [12, 0]
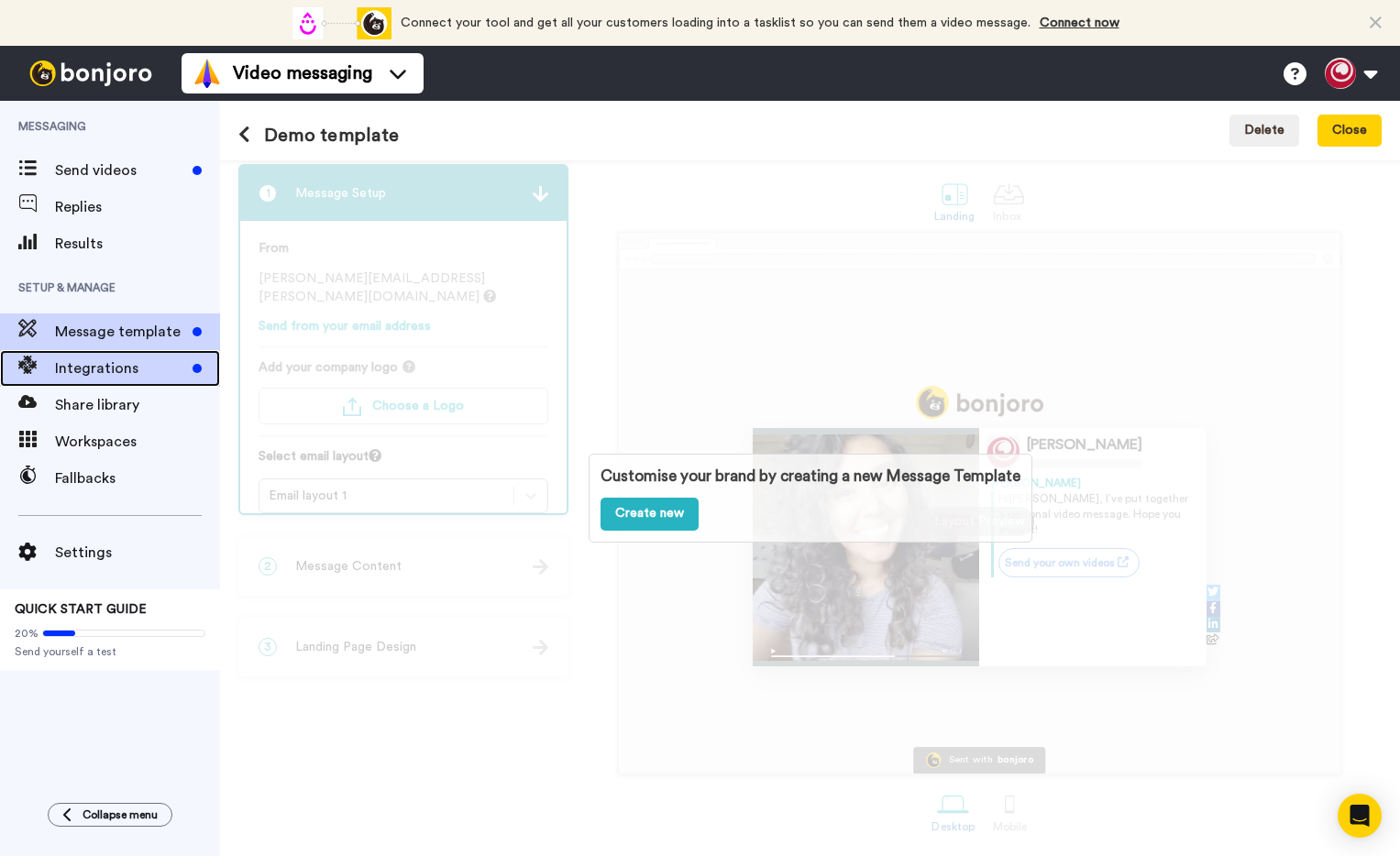
click at [85, 364] on span "Integrations" at bounding box center [120, 368] width 130 height 22
